Goal: Purchase product/service

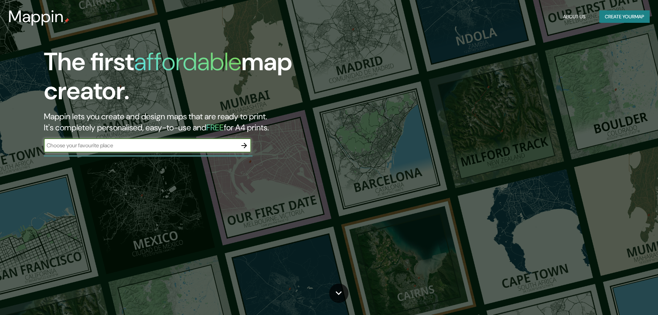
click at [166, 151] on div "​" at bounding box center [147, 146] width 207 height 14
paste input "[STREET_ADDRESS][PERSON_NAME]"
type input "[STREET_ADDRESS][PERSON_NAME]"
click at [248, 148] on icon "button" at bounding box center [244, 145] width 8 height 8
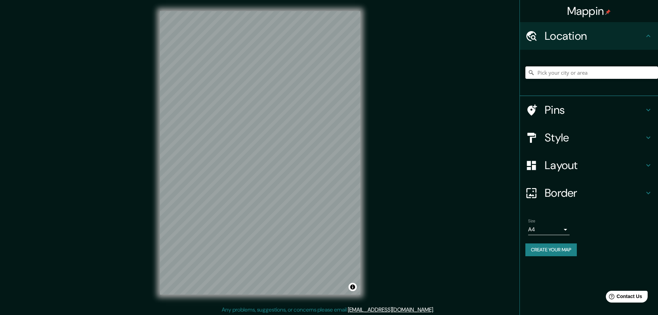
click at [580, 77] on input "Pick your city or area" at bounding box center [592, 72] width 133 height 12
paste input "[STREET_ADDRESS][PERSON_NAME]"
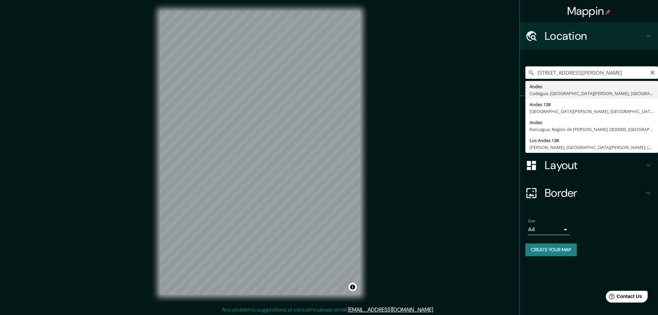
type input "Andes, Codegua, [GEOGRAPHIC_DATA][PERSON_NAME], [GEOGRAPHIC_DATA]"
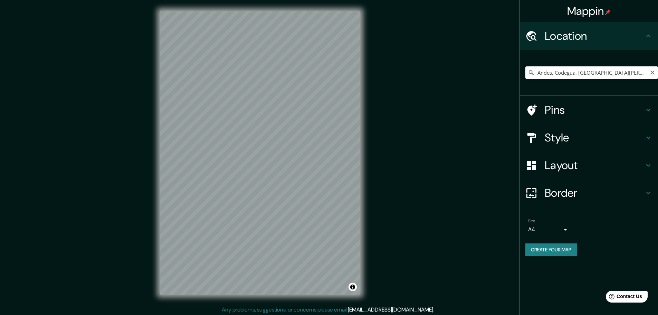
click at [618, 71] on input "Andes, Codegua, [GEOGRAPHIC_DATA][PERSON_NAME], [GEOGRAPHIC_DATA]" at bounding box center [592, 72] width 133 height 12
click at [651, 70] on icon "Clear" at bounding box center [653, 73] width 6 height 6
click at [613, 73] on input "Pick your city or area" at bounding box center [592, 72] width 133 height 12
